Goal: Navigation & Orientation: Find specific page/section

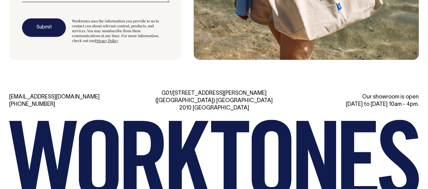
scroll to position [1777, 0]
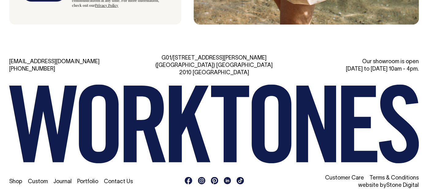
click at [126, 179] on link "Contact Us" at bounding box center [118, 181] width 29 height 5
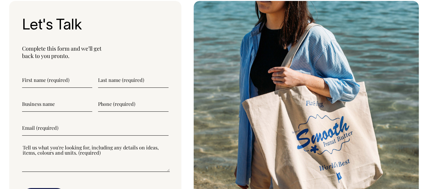
scroll to position [1573, 0]
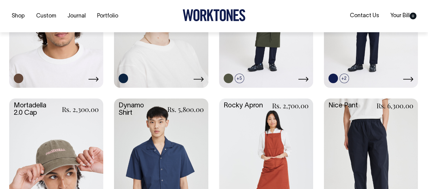
scroll to position [503, 0]
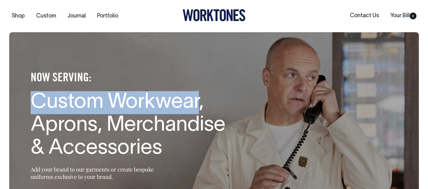
drag, startPoint x: 45, startPoint y: 102, endPoint x: 200, endPoint y: 107, distance: 154.5
click at [200, 107] on h1 "Custom Workwear, Aprons, Merchandise & Accessories" at bounding box center [130, 125] width 199 height 69
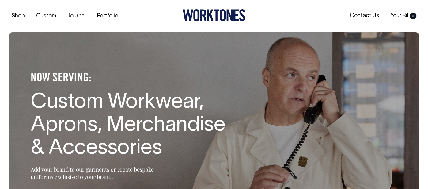
click at [69, 126] on h1 "Custom Workwear, Aprons, Merchandise & Accessories" at bounding box center [130, 125] width 199 height 69
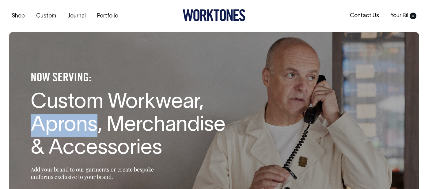
click at [69, 126] on h1 "Custom Workwear, Aprons, Merchandise & Accessories" at bounding box center [130, 125] width 199 height 69
copy h1 "Aprons"
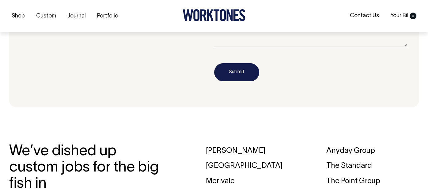
scroll to position [755, 0]
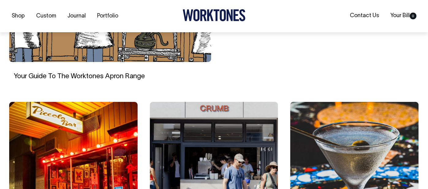
scroll to position [329, 0]
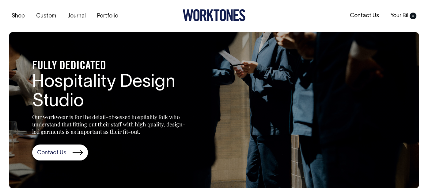
click at [203, 15] on icon at bounding box center [203, 15] width 6 height 12
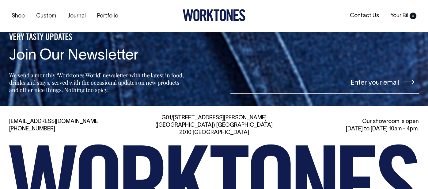
scroll to position [1307, 0]
